Goal: Find specific page/section: Find specific page/section

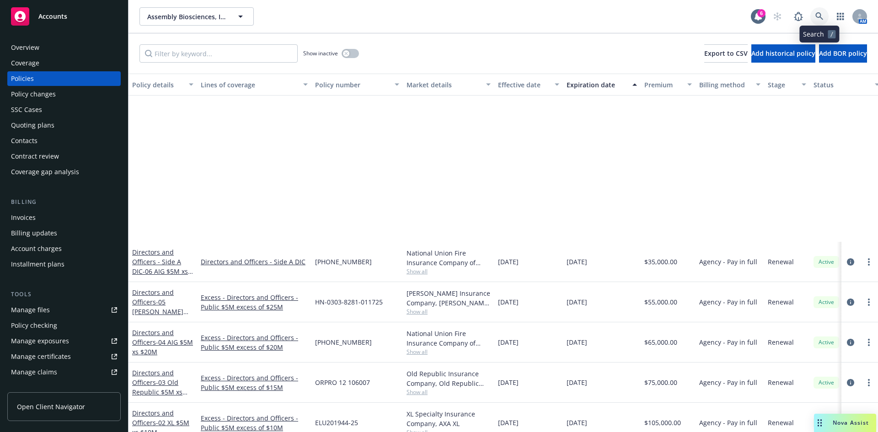
click at [819, 19] on icon at bounding box center [819, 16] width 8 height 8
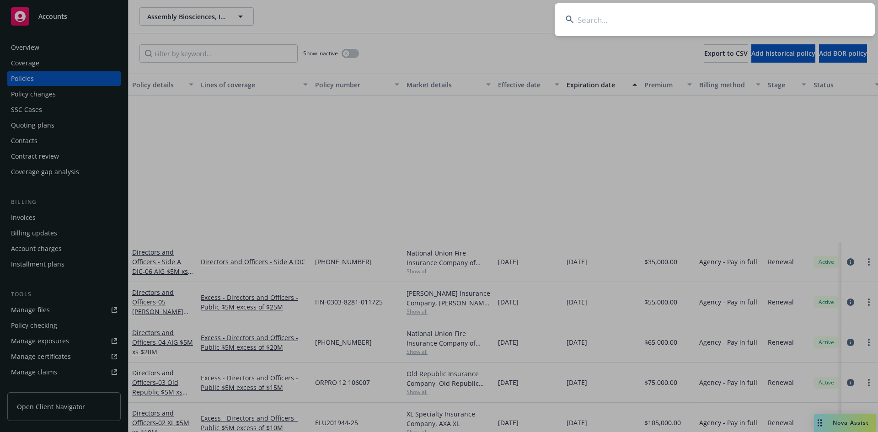
scroll to position [209, 0]
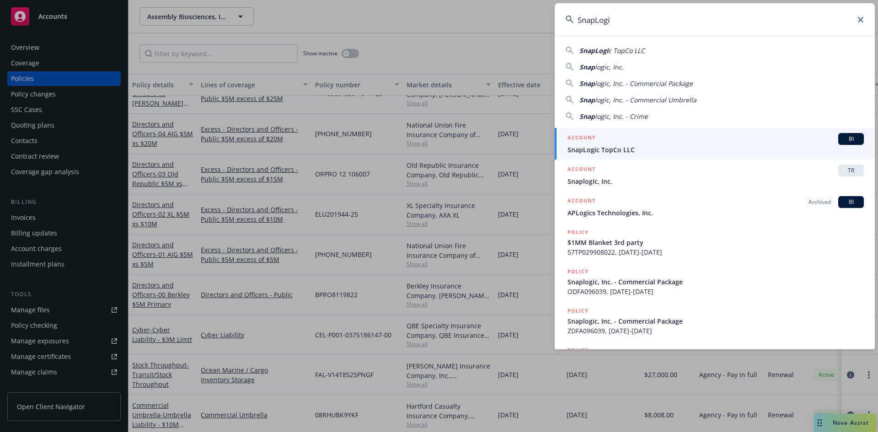
type input "SnapLogi"
click at [615, 144] on div "ACCOUNT BI" at bounding box center [716, 139] width 296 height 12
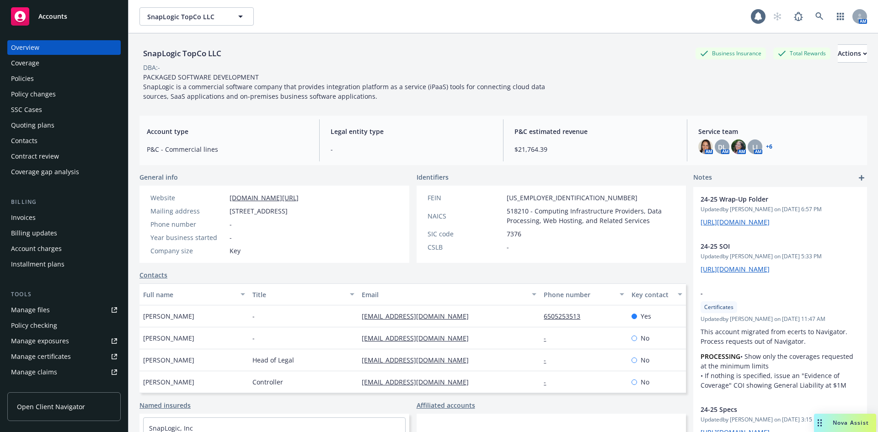
scroll to position [179, 0]
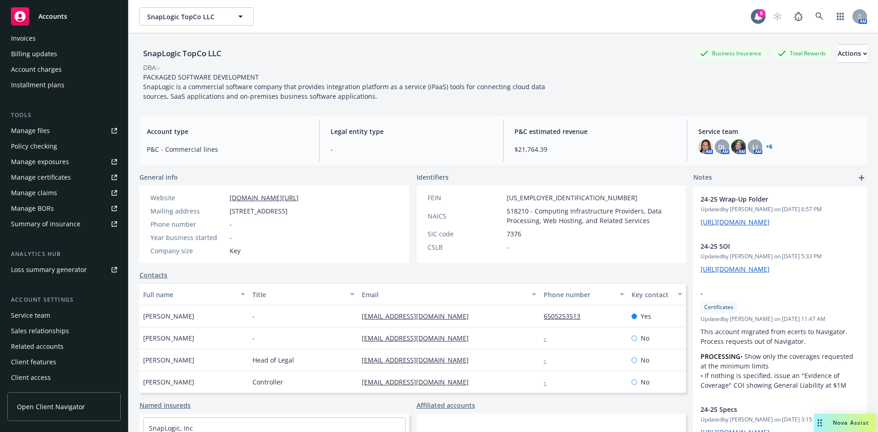
click at [33, 313] on div "Service team" at bounding box center [30, 315] width 39 height 15
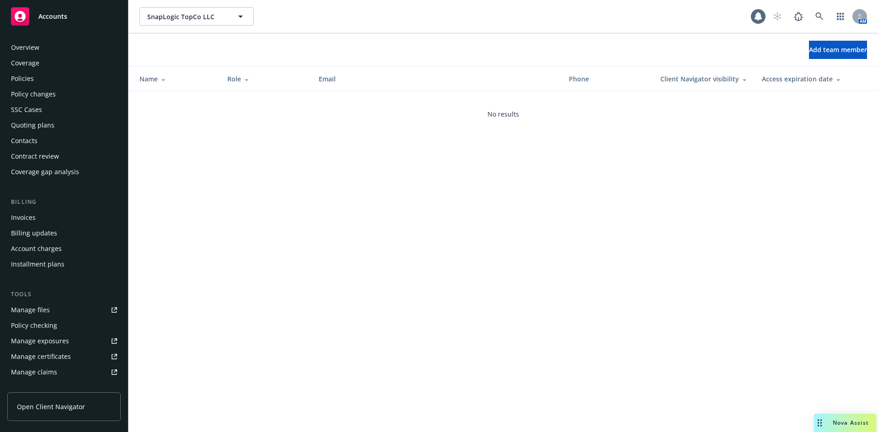
scroll to position [179, 0]
